Goal: Information Seeking & Learning: Learn about a topic

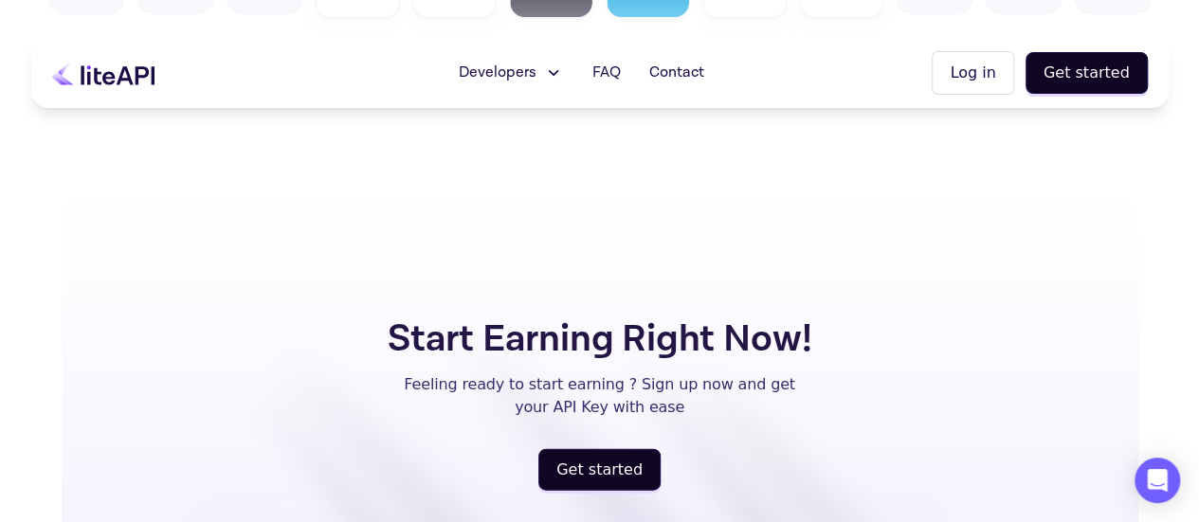
scroll to position [5497, 0]
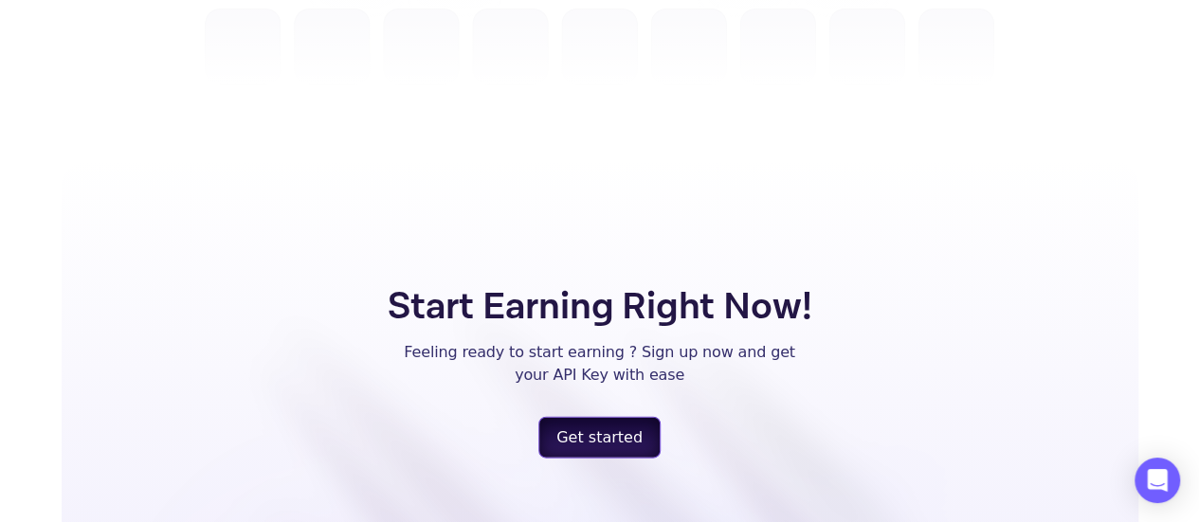
click at [577, 417] on button "Get started" at bounding box center [599, 438] width 122 height 42
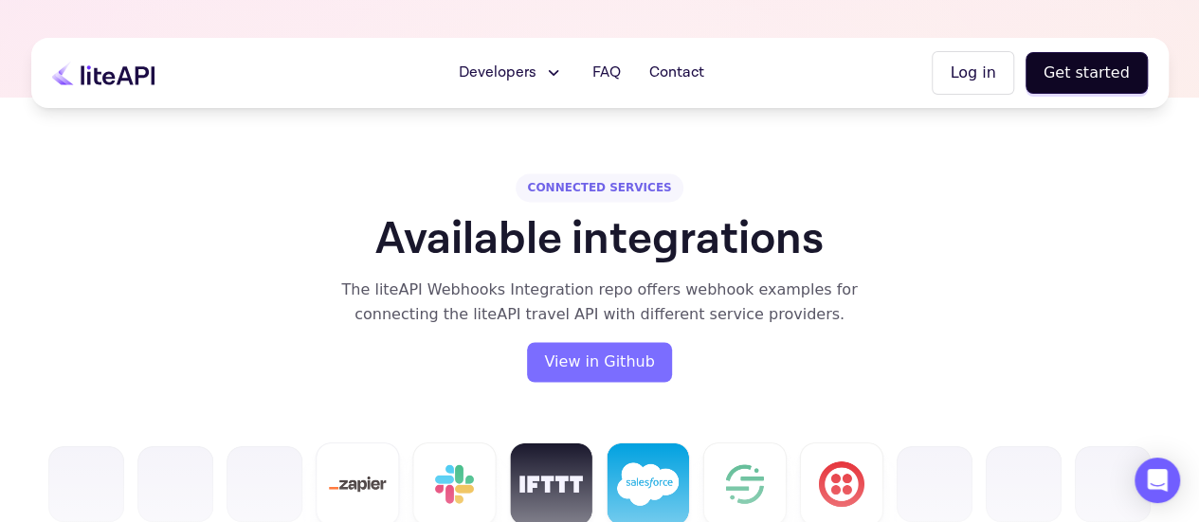
scroll to position [4929, 0]
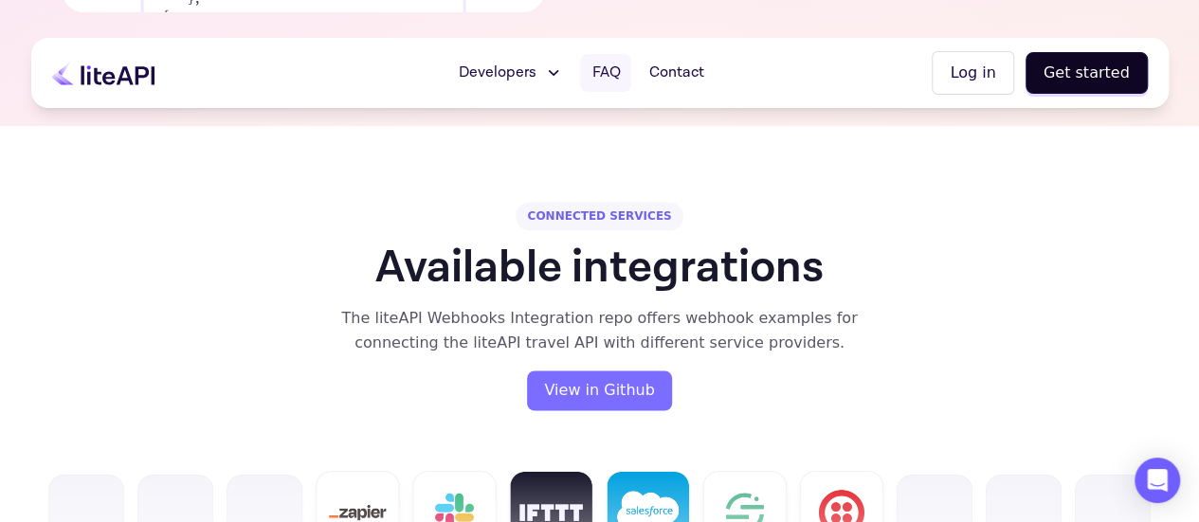
click at [620, 70] on span "FAQ" at bounding box center [605, 73] width 28 height 23
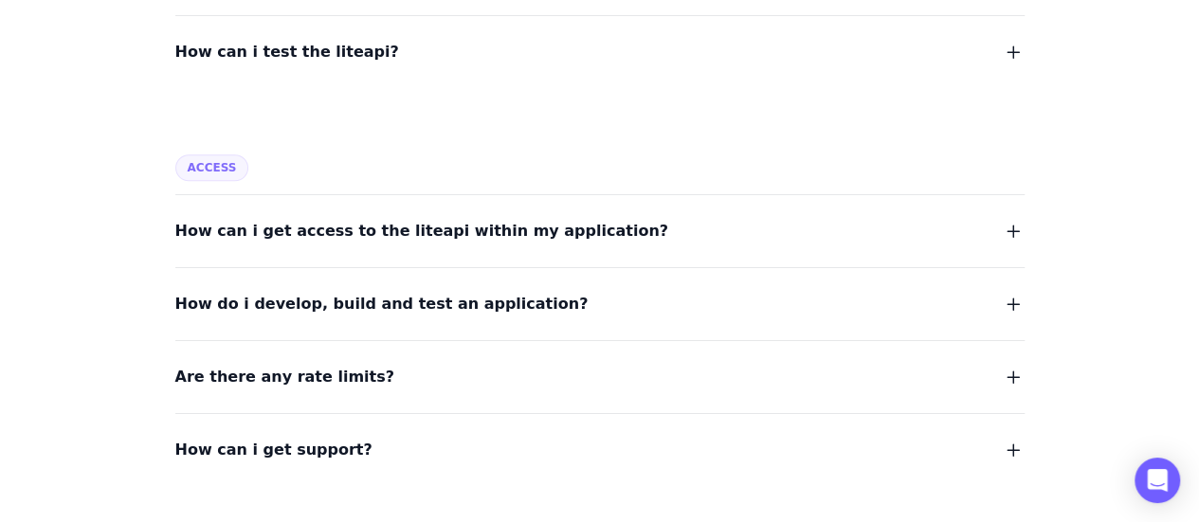
scroll to position [758, 0]
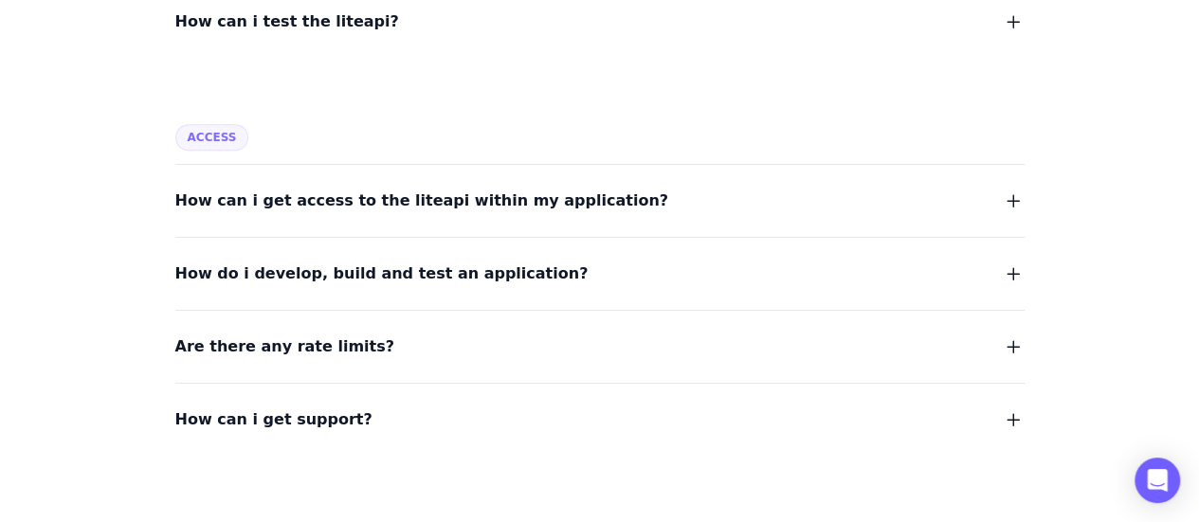
click at [1007, 345] on icon "button" at bounding box center [1013, 347] width 23 height 23
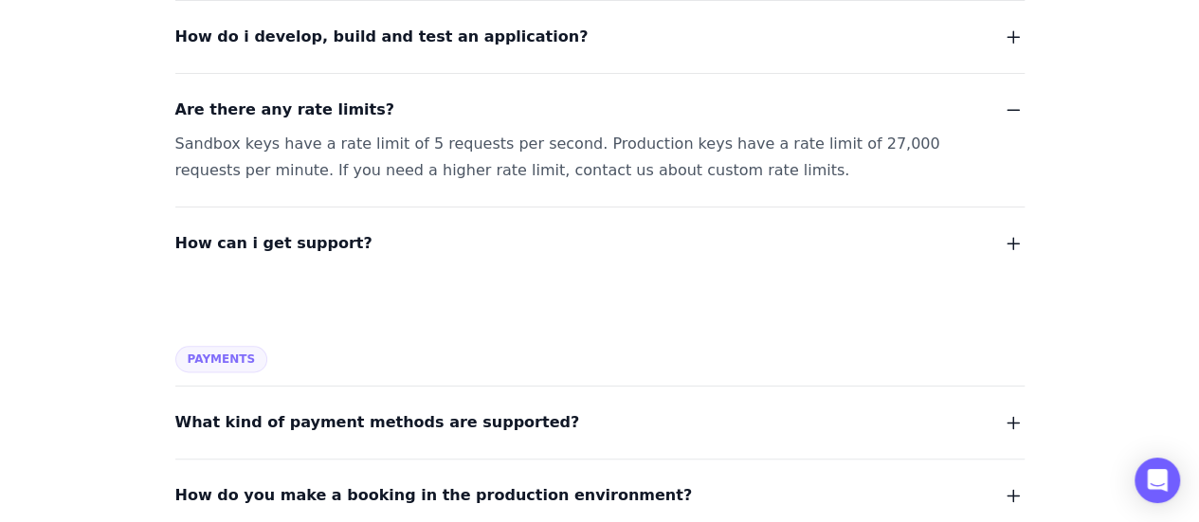
scroll to position [1043, 0]
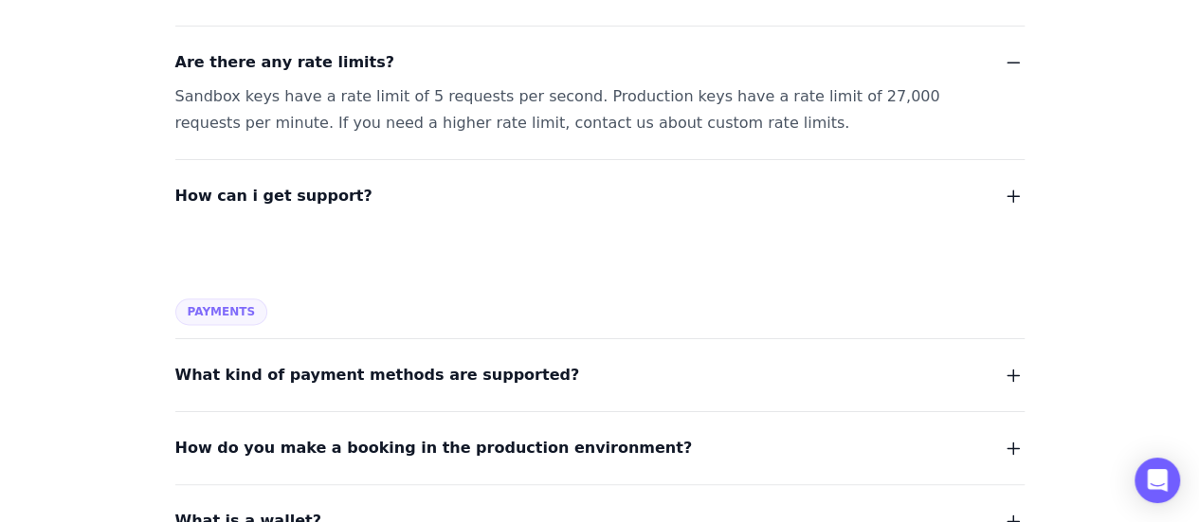
click at [1017, 365] on icon "button" at bounding box center [1013, 375] width 23 height 23
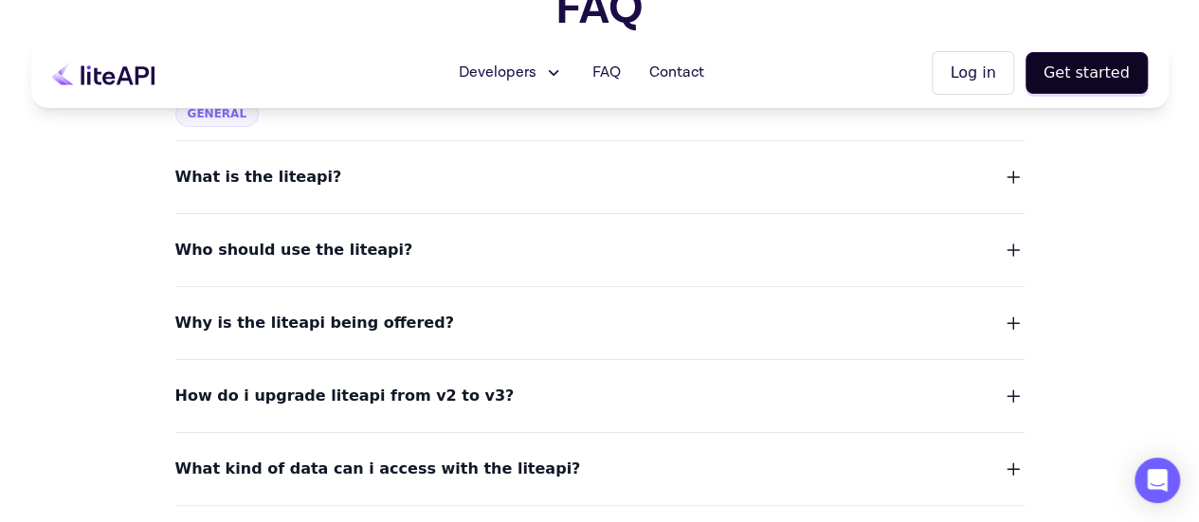
scroll to position [0, 0]
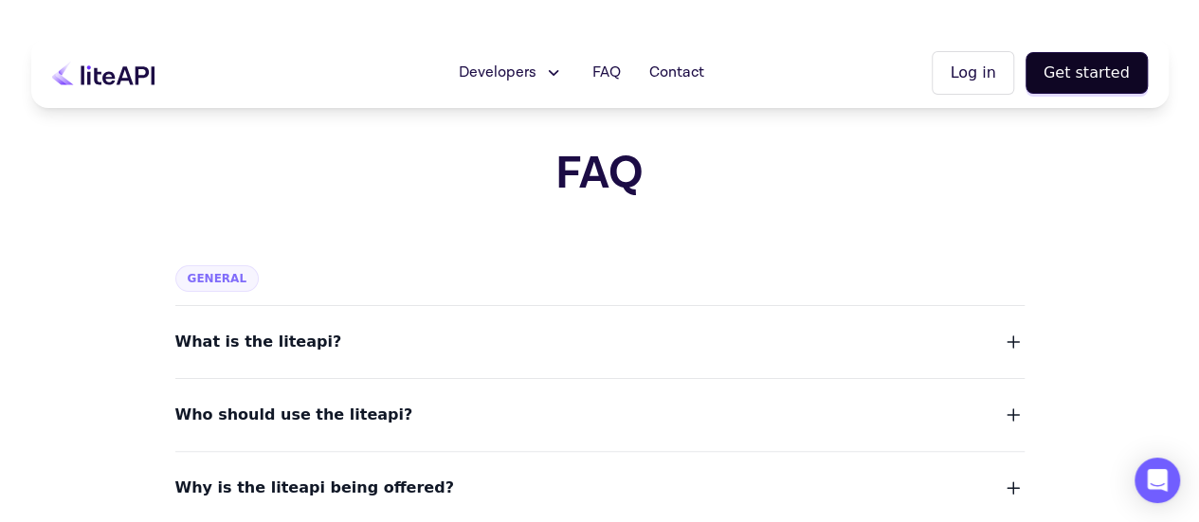
click at [125, 92] on div "Developers Documentation API Reference Status FAQ Contact Log in Get started" at bounding box center [599, 73] width 1137 height 70
click at [119, 79] on icon at bounding box center [118, 75] width 74 height 19
